Goal: Task Accomplishment & Management: Use online tool/utility

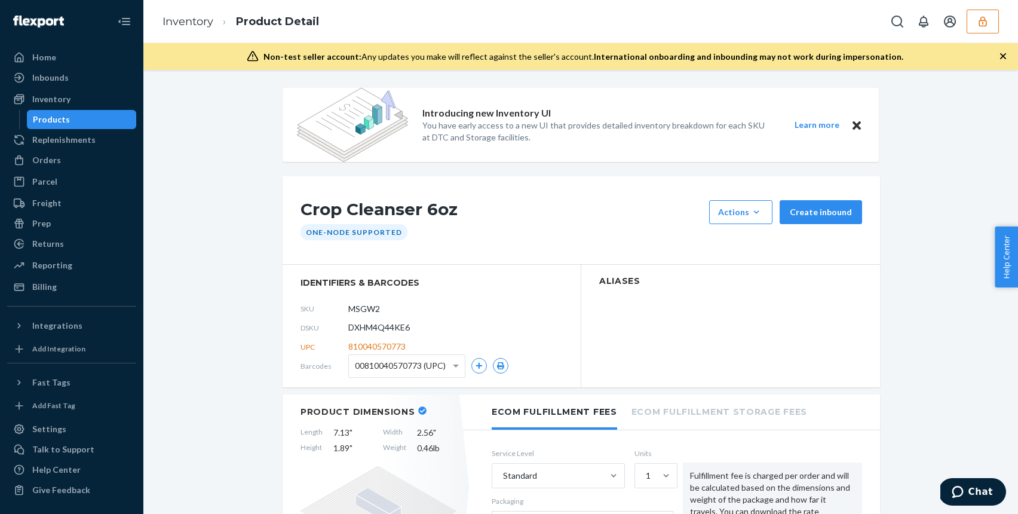
click at [969, 26] on button "button" at bounding box center [982, 22] width 32 height 24
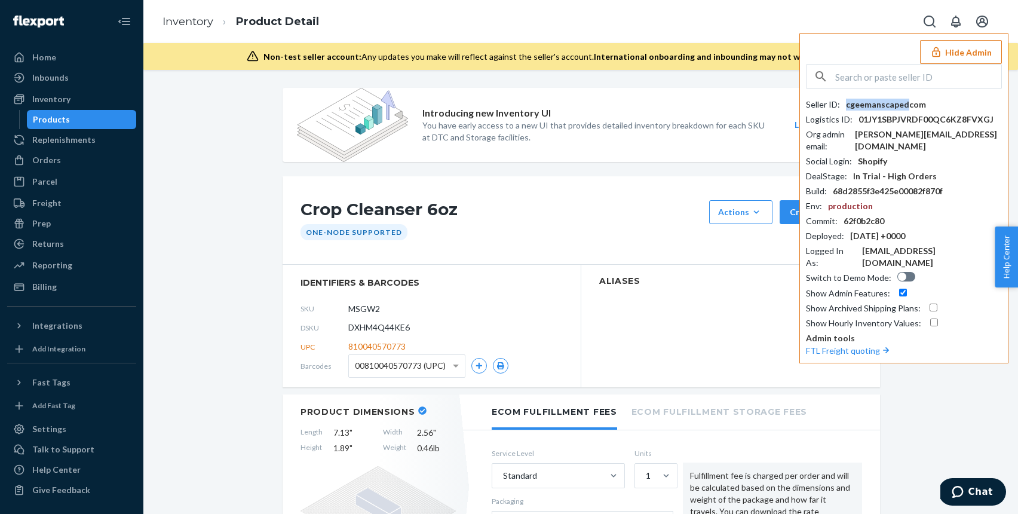
click at [902, 106] on div "cgeemanscapedcom" at bounding box center [886, 105] width 80 height 12
copy div "cgeemanscapedcom"
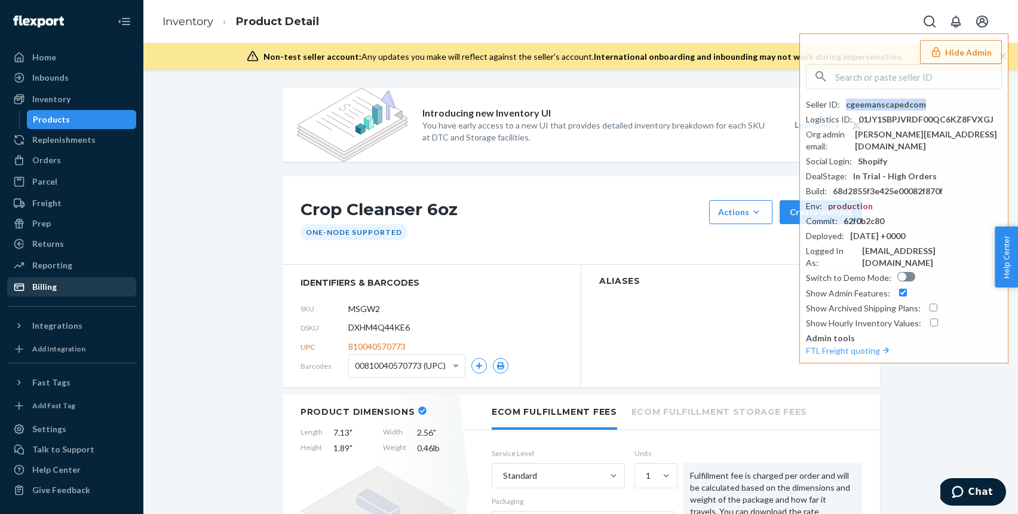
click at [63, 277] on link "Billing" at bounding box center [71, 286] width 129 height 19
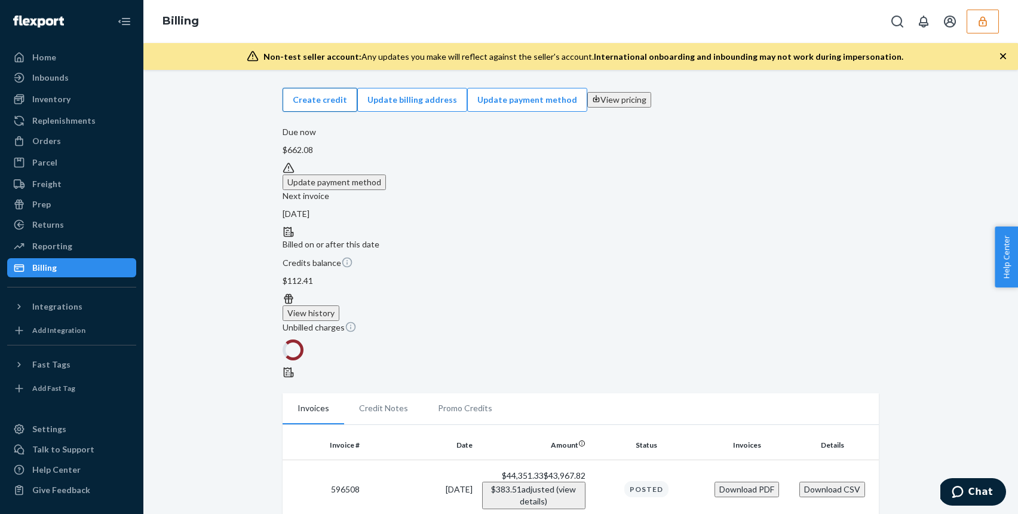
click at [357, 109] on button "Create credit" at bounding box center [319, 100] width 75 height 24
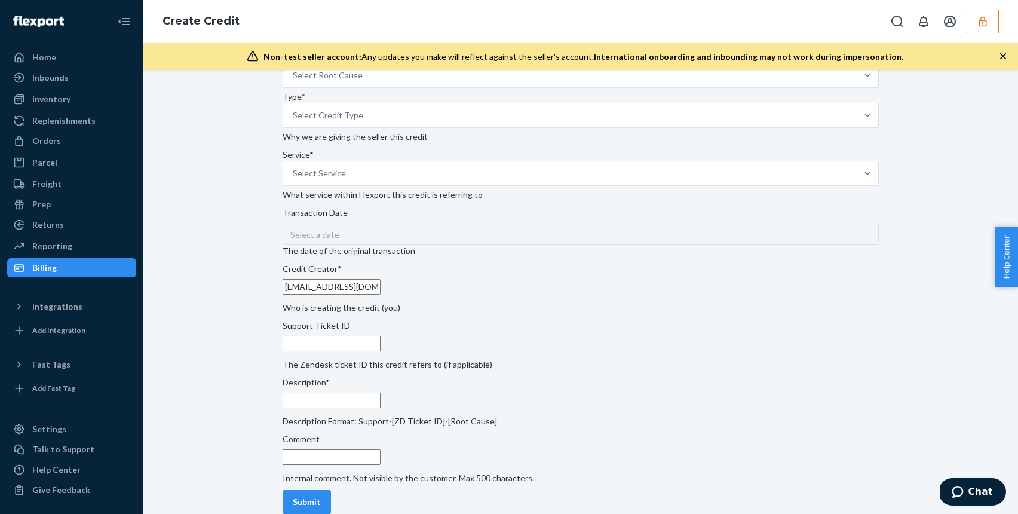
scroll to position [93, 0]
